Goal: Transaction & Acquisition: Book appointment/travel/reservation

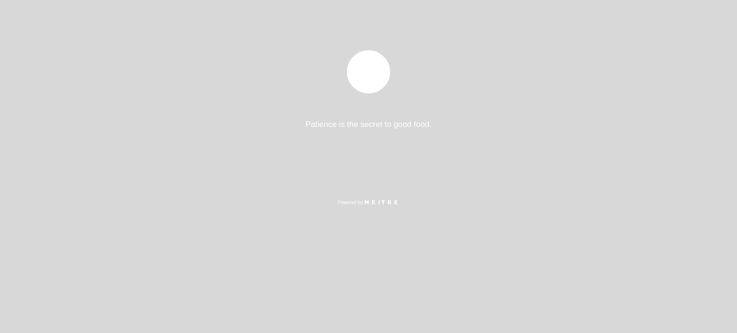
select select "es"
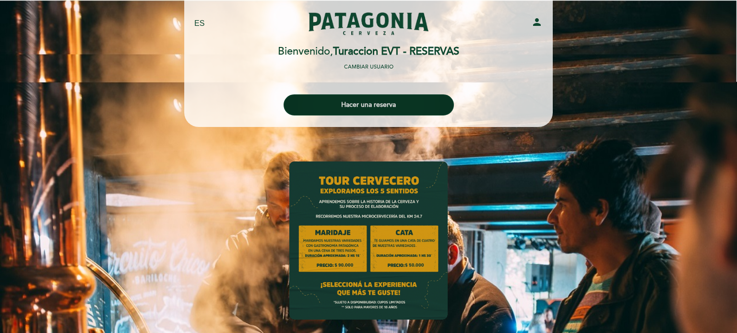
click at [381, 107] on button "Hacer una reserva" at bounding box center [368, 104] width 170 height 21
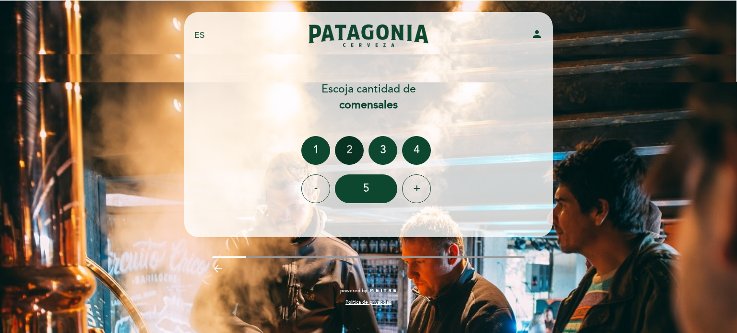
click at [355, 153] on div "2" at bounding box center [349, 150] width 29 height 29
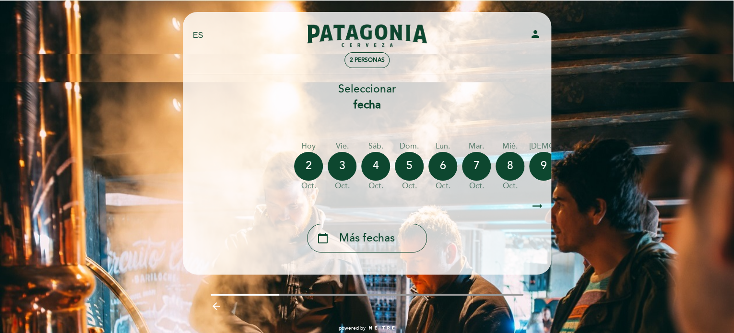
click at [539, 205] on icon "arrow_right_alt" at bounding box center [537, 206] width 14 height 21
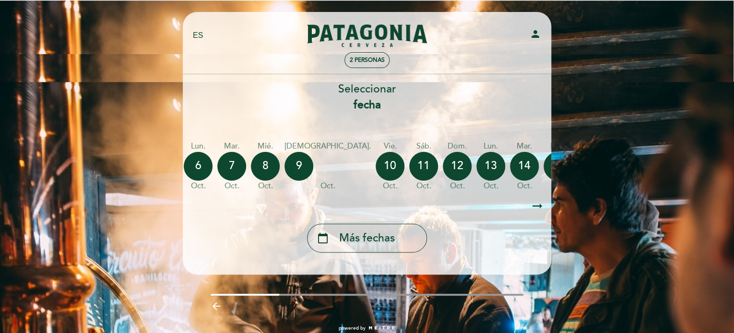
scroll to position [0, 280]
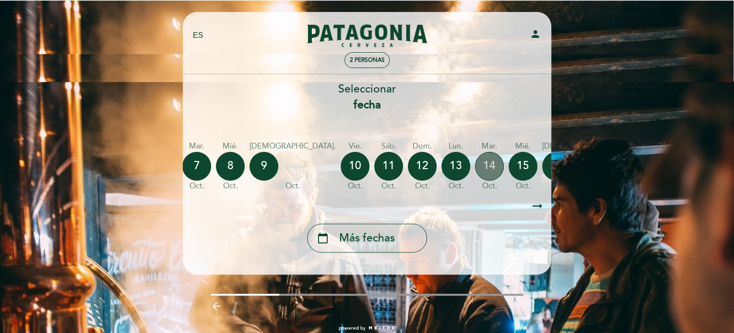
click at [475, 173] on div "14" at bounding box center [489, 166] width 29 height 29
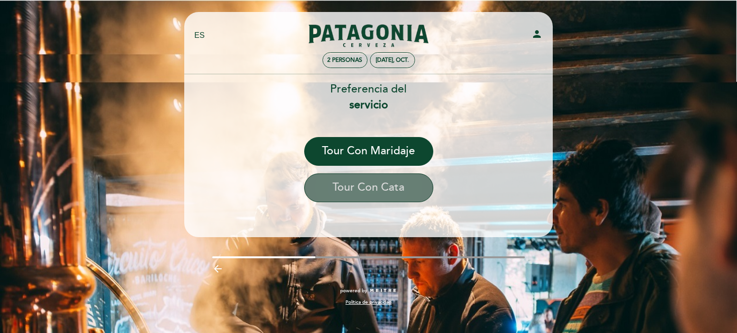
click at [393, 191] on button "Tour con cata" at bounding box center [368, 188] width 129 height 29
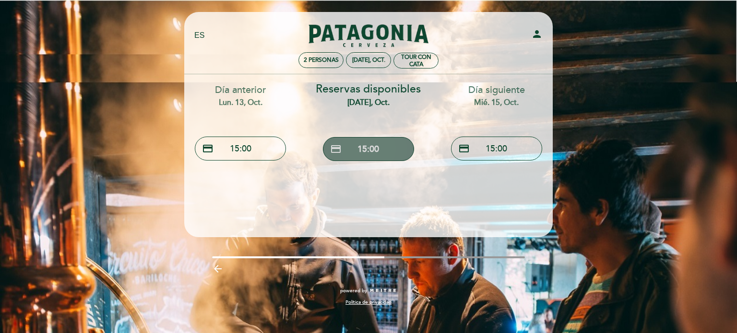
click at [396, 150] on button "credit_card 15:00" at bounding box center [368, 149] width 91 height 24
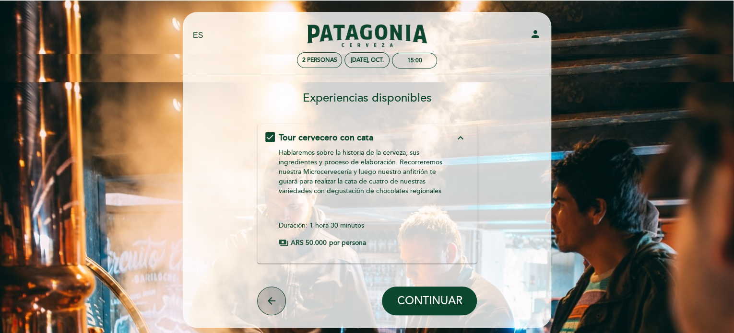
click at [268, 301] on icon "arrow_back" at bounding box center [272, 301] width 12 height 12
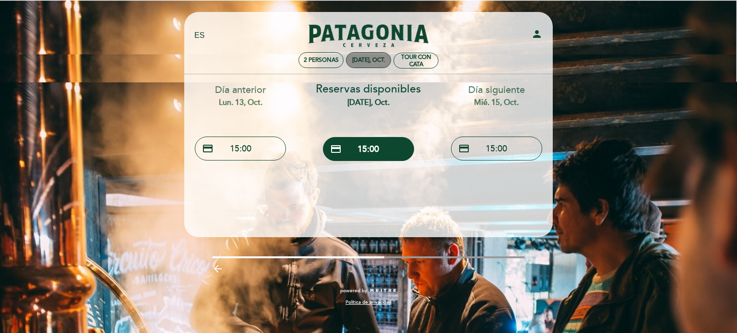
click at [384, 60] on div "[DATE], oct." at bounding box center [368, 60] width 33 height 7
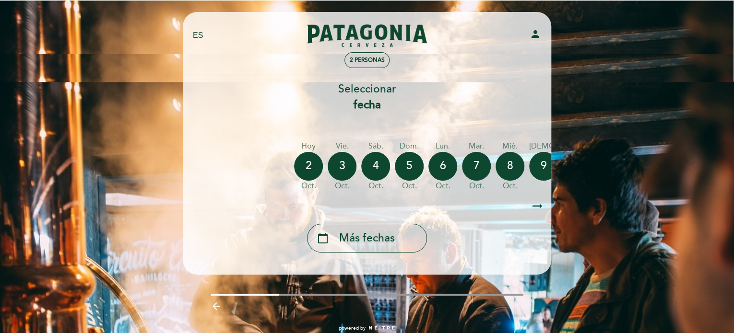
click at [533, 207] on icon "arrow_right_alt" at bounding box center [537, 206] width 14 height 21
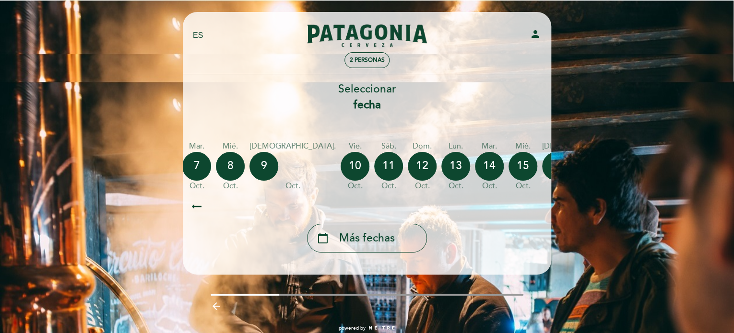
click at [533, 207] on icon "arrow_right_alt" at bounding box center [537, 206] width 14 height 21
click at [642, 159] on icon "calendar_today" at bounding box center [648, 166] width 12 height 16
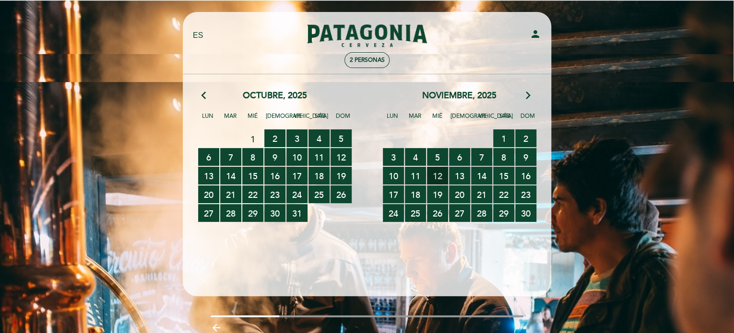
click at [438, 178] on span "12 RESERVAS DISPONIBLES" at bounding box center [437, 176] width 21 height 18
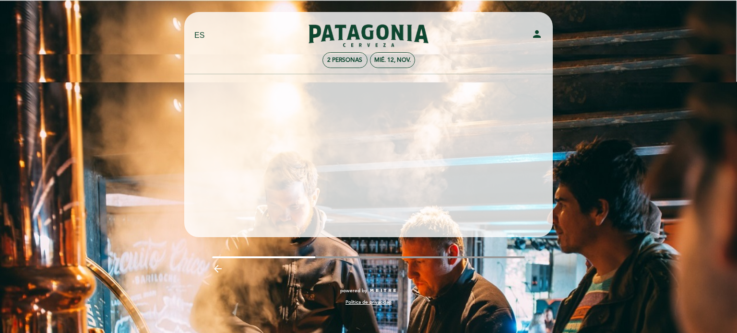
click at [390, 187] on header "EN ES PT Experiencia Tour Cervecero person 2 personas mié. 12, nov. [GEOGRAPHIC…" at bounding box center [368, 124] width 368 height 225
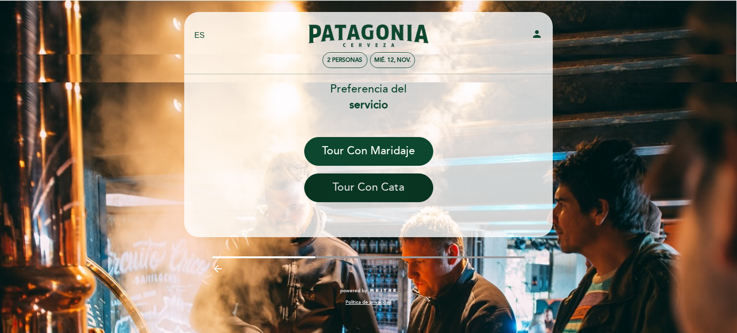
click at [385, 187] on button "Tour con cata" at bounding box center [368, 188] width 129 height 29
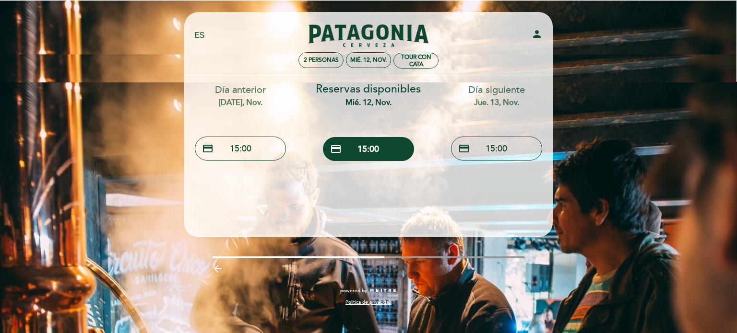
drag, startPoint x: 612, startPoint y: 203, endPoint x: 605, endPoint y: 194, distance: 10.9
click at [612, 203] on div "EN ES PT Experiencia Tour Cervecero person 2 personas mié. 12, nov. Tour con ca…" at bounding box center [368, 166] width 737 height 333
click at [604, 110] on div "EN ES PT Experiencia Tour Cervecero person 2 personas mié. 12, nov. Tour con ca…" at bounding box center [368, 166] width 737 height 333
click at [426, 58] on div "Tour con cata" at bounding box center [416, 61] width 44 height 14
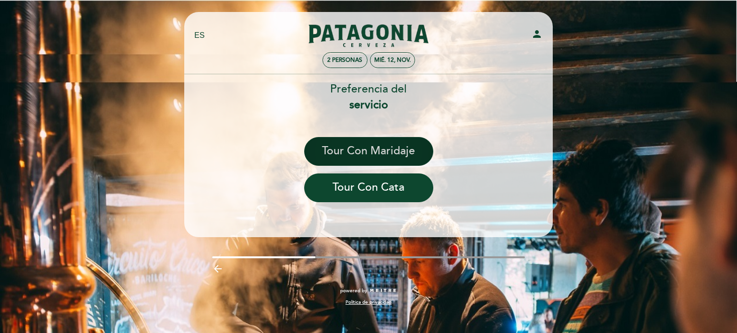
click at [402, 154] on button "Tour con maridaje" at bounding box center [368, 151] width 129 height 29
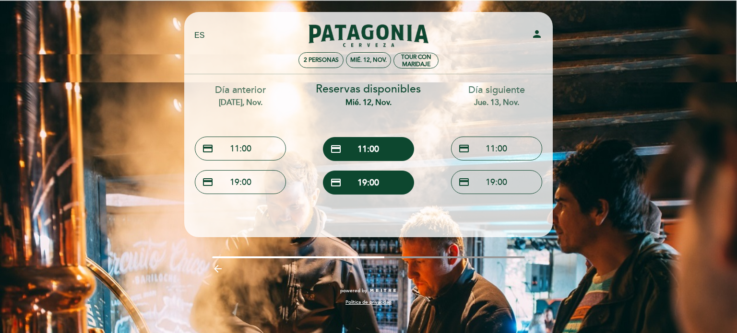
drag, startPoint x: 71, startPoint y: 148, endPoint x: 67, endPoint y: 79, distance: 69.2
click at [72, 149] on div "EN ES PT Experiencia Tour Cervecero person 2 personas mié. 12, nov. Tour con ma…" at bounding box center [368, 166] width 737 height 333
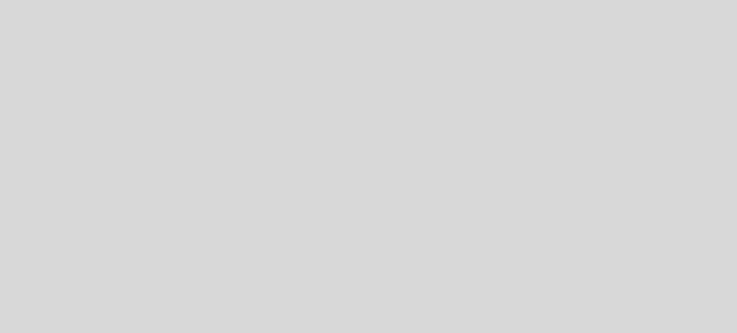
select select "es"
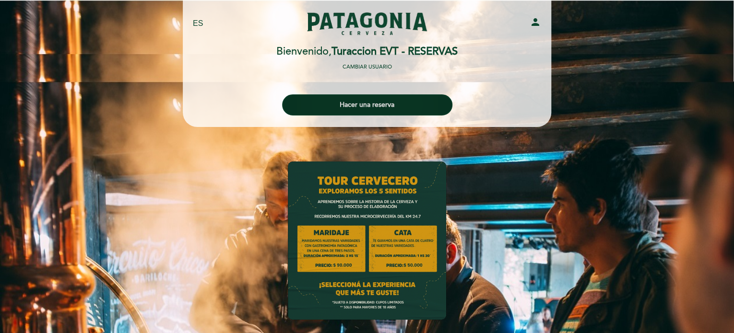
click at [386, 103] on button "Hacer una reserva" at bounding box center [367, 104] width 170 height 21
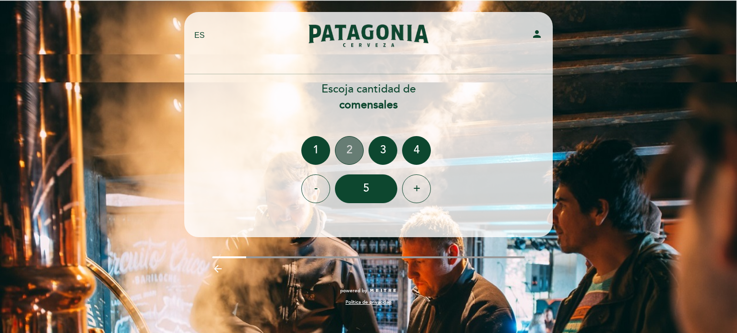
click at [353, 145] on div "2" at bounding box center [349, 150] width 29 height 29
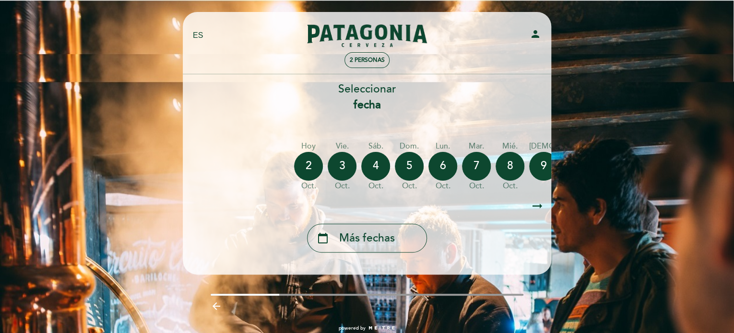
click at [409, 247] on div "calendar_today Más fechas" at bounding box center [367, 238] width 120 height 29
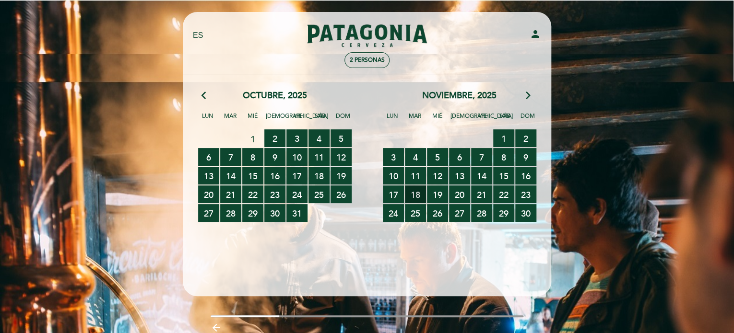
click at [416, 190] on span "18 RESERVAS DISPONIBLES" at bounding box center [415, 195] width 21 height 18
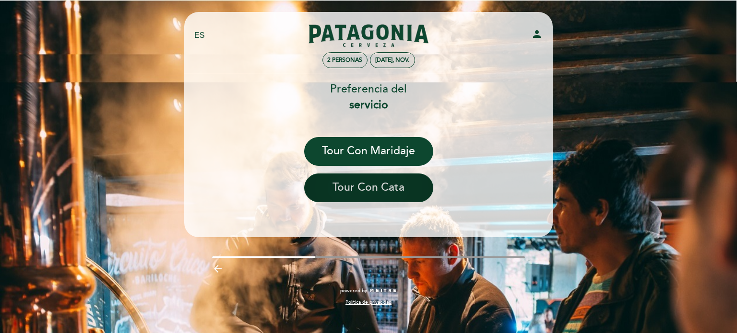
click at [416, 189] on button "Tour con cata" at bounding box center [368, 188] width 129 height 29
